Goal: Information Seeking & Learning: Learn about a topic

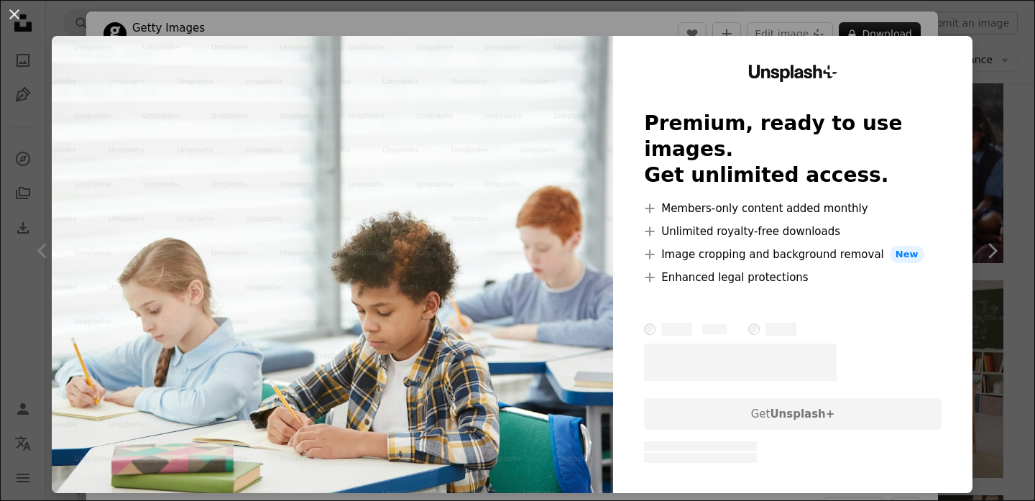
scroll to position [41, 0]
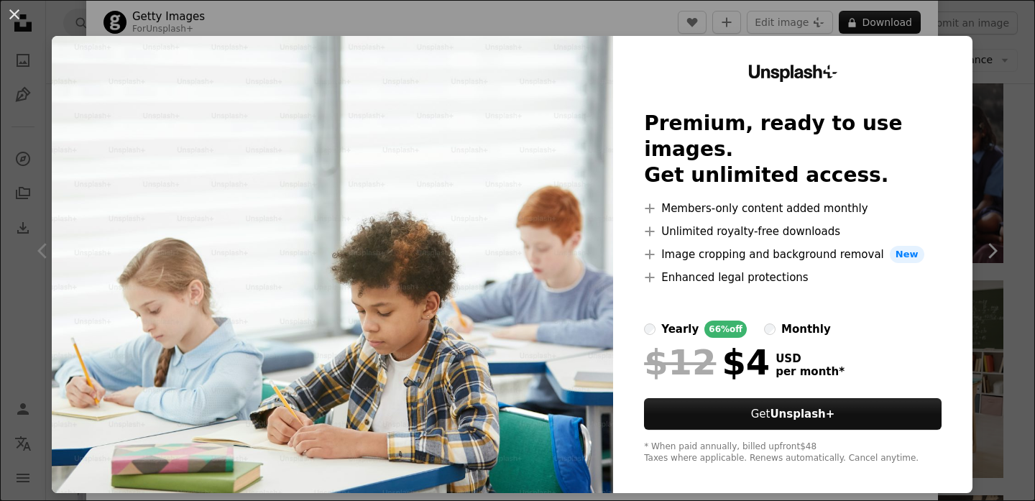
click at [972, 32] on div "An X shape Unsplash+ Premium, ready to use images. Get unlimited access. A plus…" at bounding box center [517, 250] width 1035 height 501
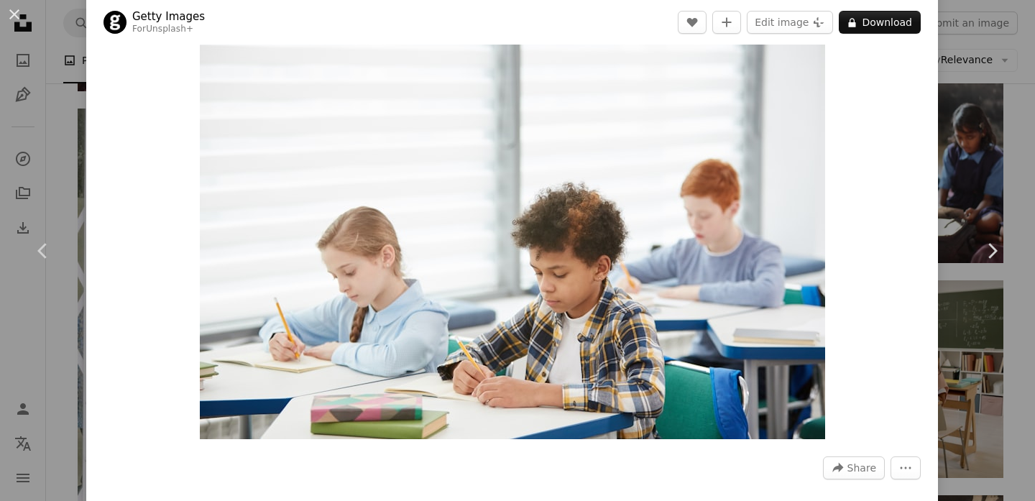
click at [1030, 106] on div "An X shape Chevron left Chevron right Getty Images For Unsplash+ A heart A plus…" at bounding box center [517, 250] width 1035 height 501
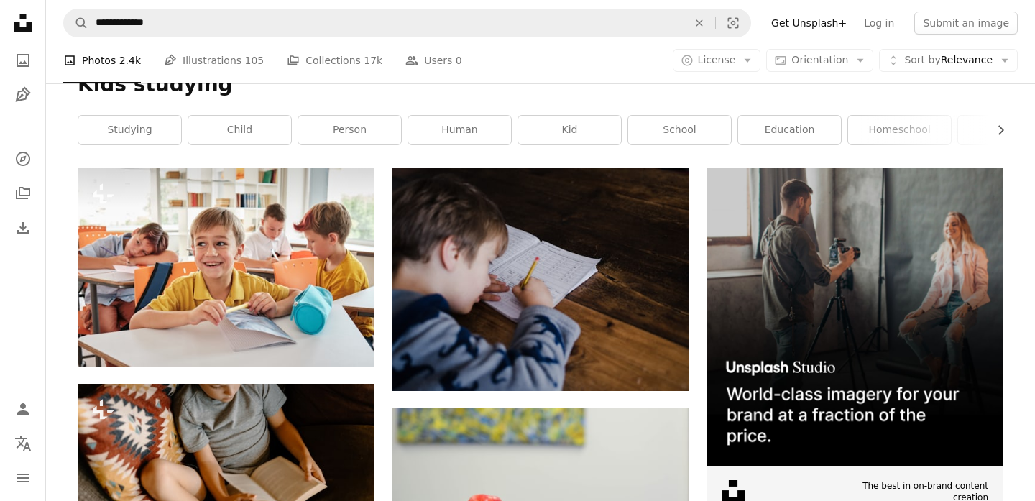
scroll to position [188, 0]
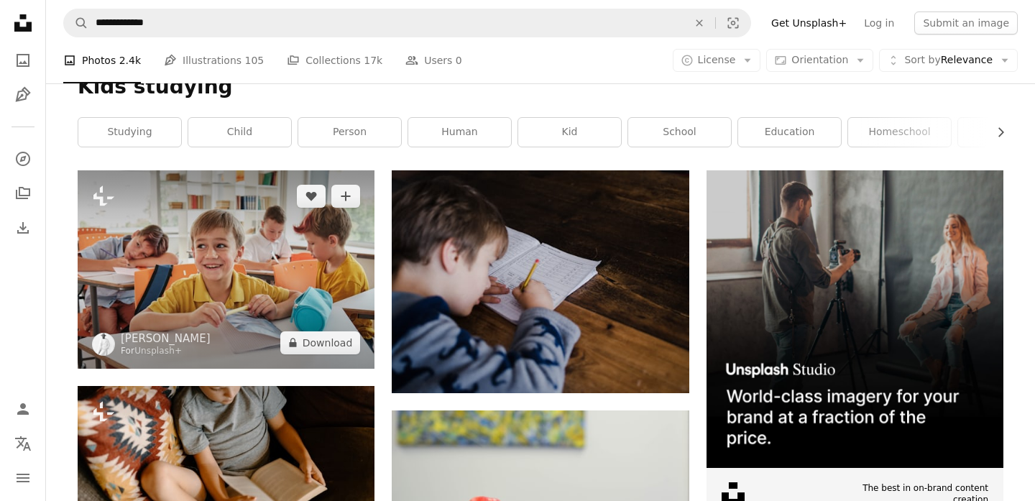
click at [293, 292] on img at bounding box center [226, 269] width 297 height 198
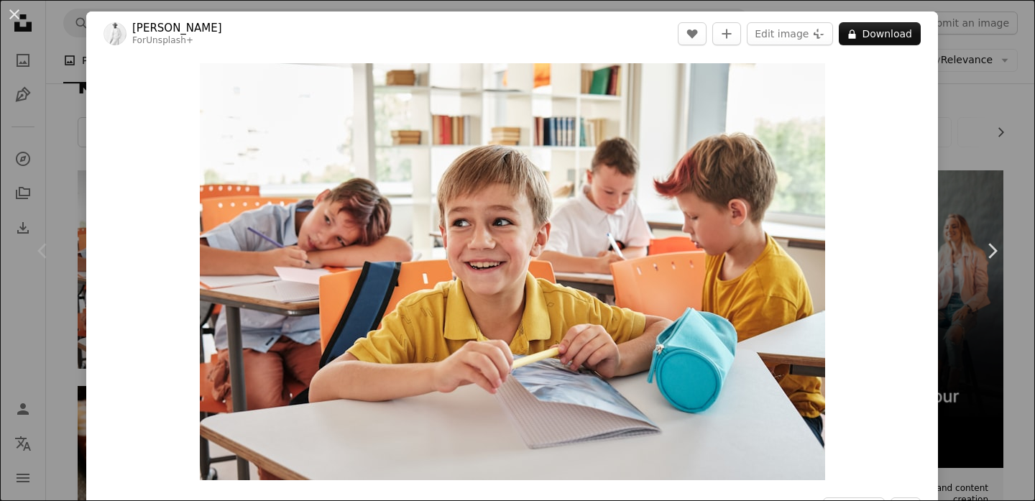
click at [964, 151] on div "An X shape Chevron left Chevron right [PERSON_NAME] For Unsplash+ A heart A plu…" at bounding box center [517, 250] width 1035 height 501
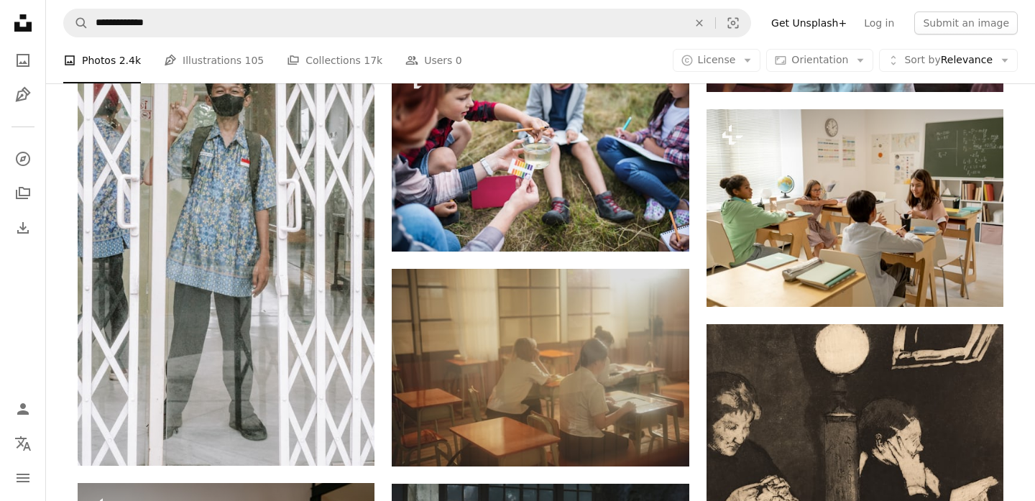
scroll to position [1922, 0]
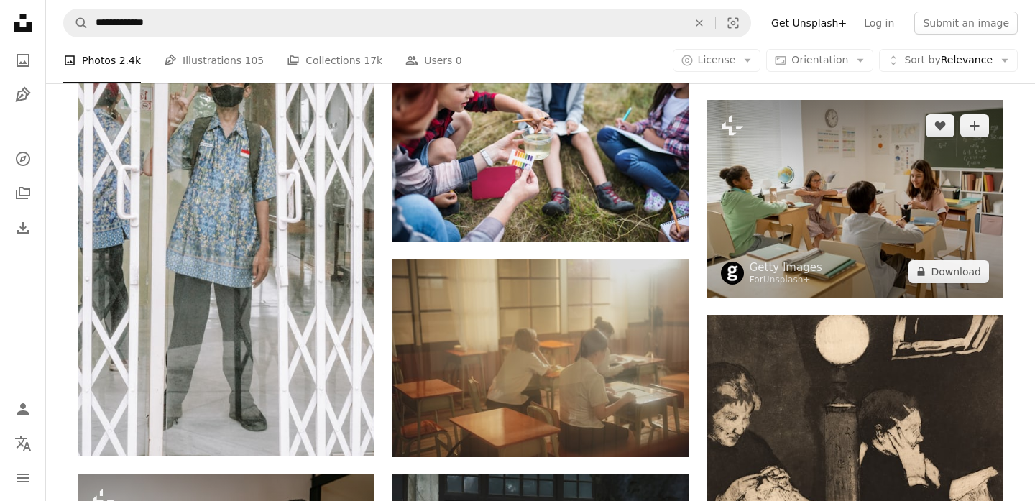
click at [811, 131] on img at bounding box center [854, 199] width 297 height 198
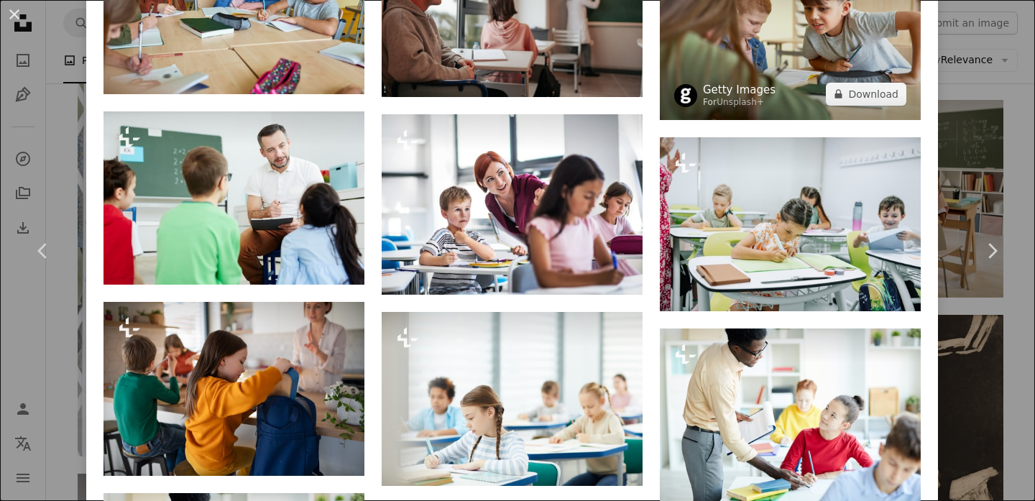
scroll to position [2258, 0]
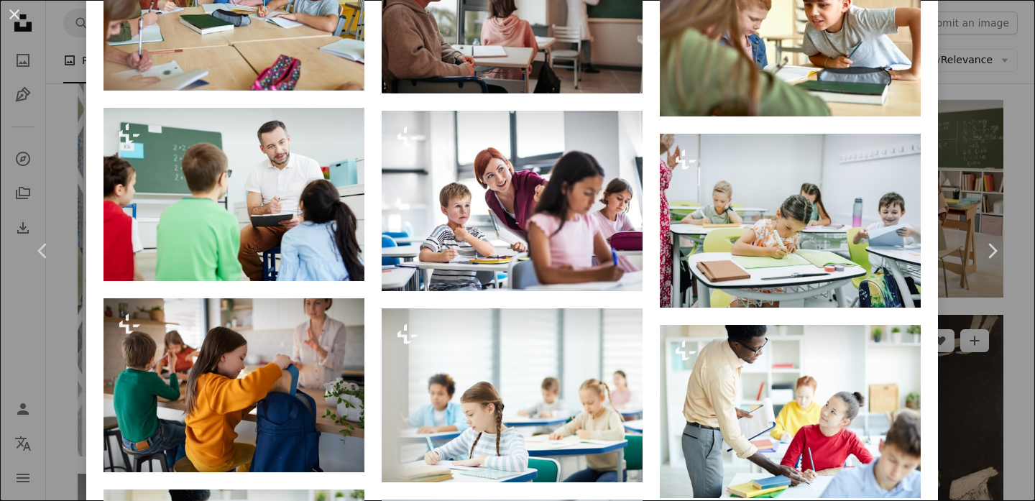
click at [979, 373] on div "An X shape Chevron left Chevron right Getty Images For Unsplash+ A heart A plus…" at bounding box center [517, 250] width 1035 height 501
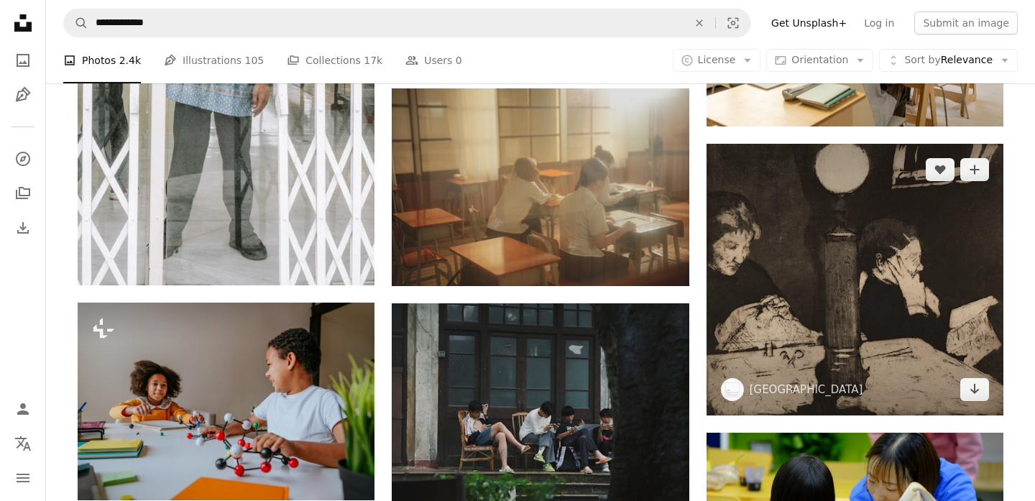
scroll to position [1984, 0]
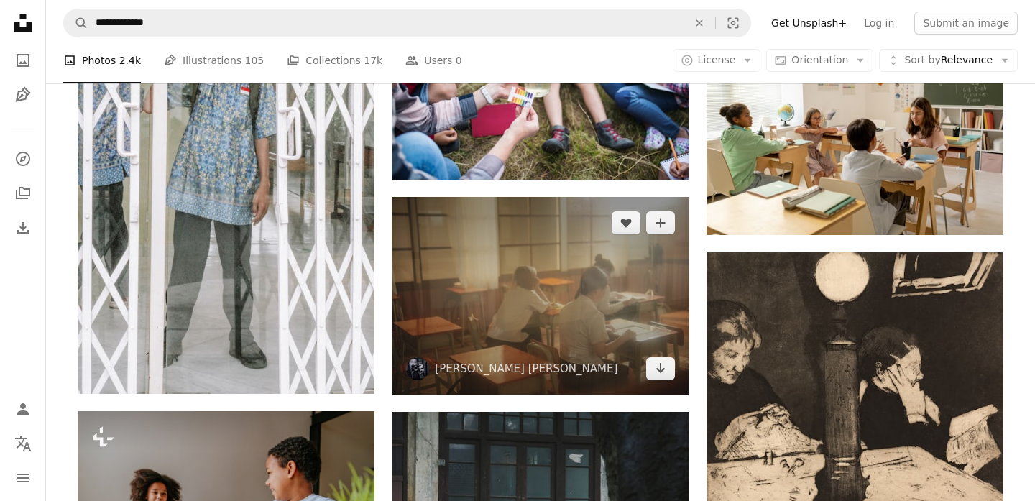
click at [507, 304] on img at bounding box center [540, 296] width 297 height 198
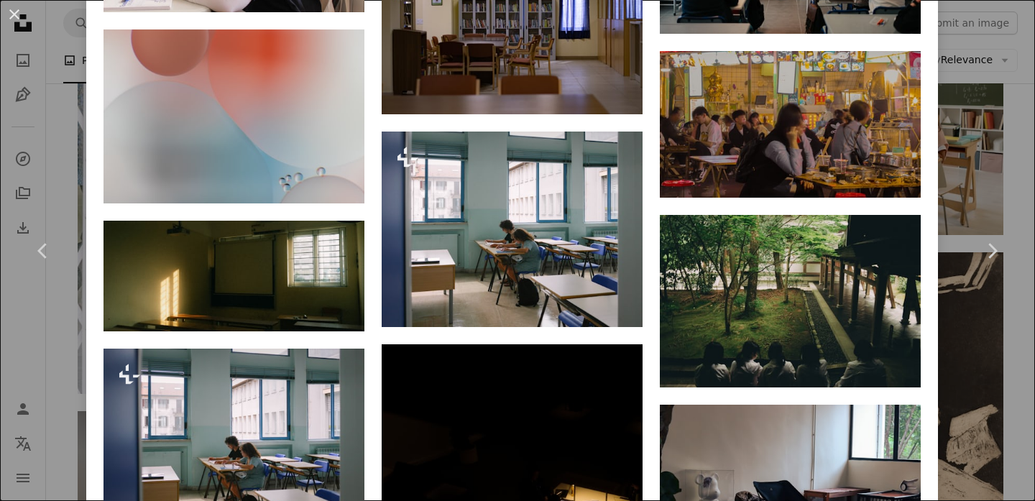
scroll to position [2240, 0]
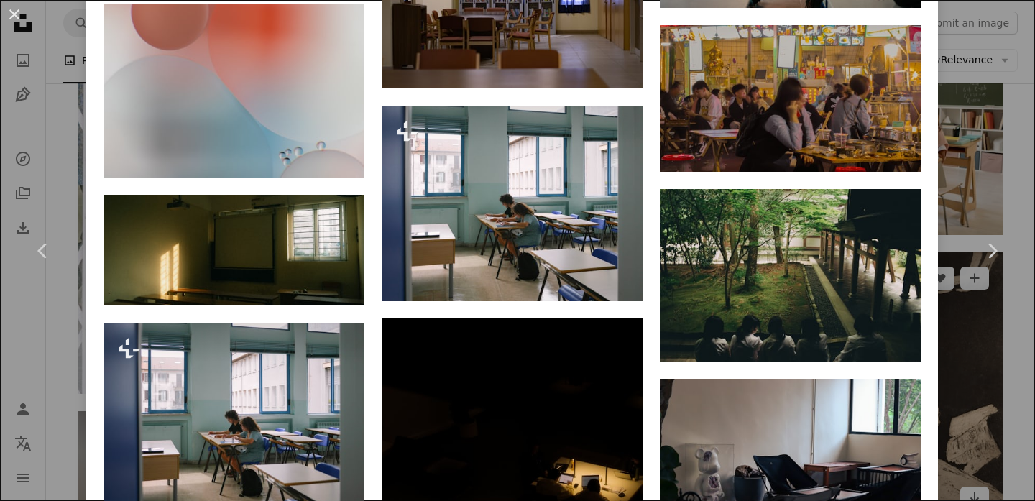
click at [976, 329] on div "An X shape Chevron left Chevron right [PERSON_NAME] [PERSON_NAME] [PERSON_NAME]…" at bounding box center [517, 250] width 1035 height 501
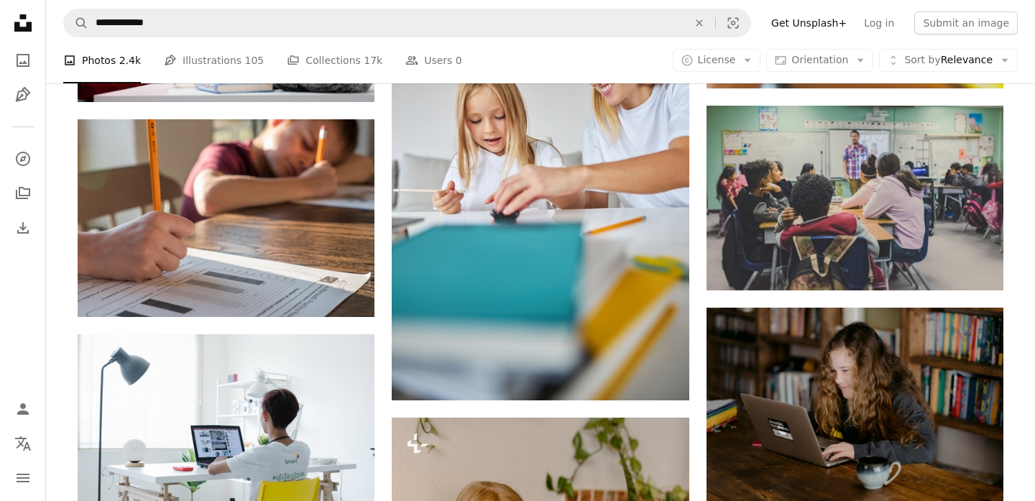
scroll to position [843, 0]
